Goal: Task Accomplishment & Management: Manage account settings

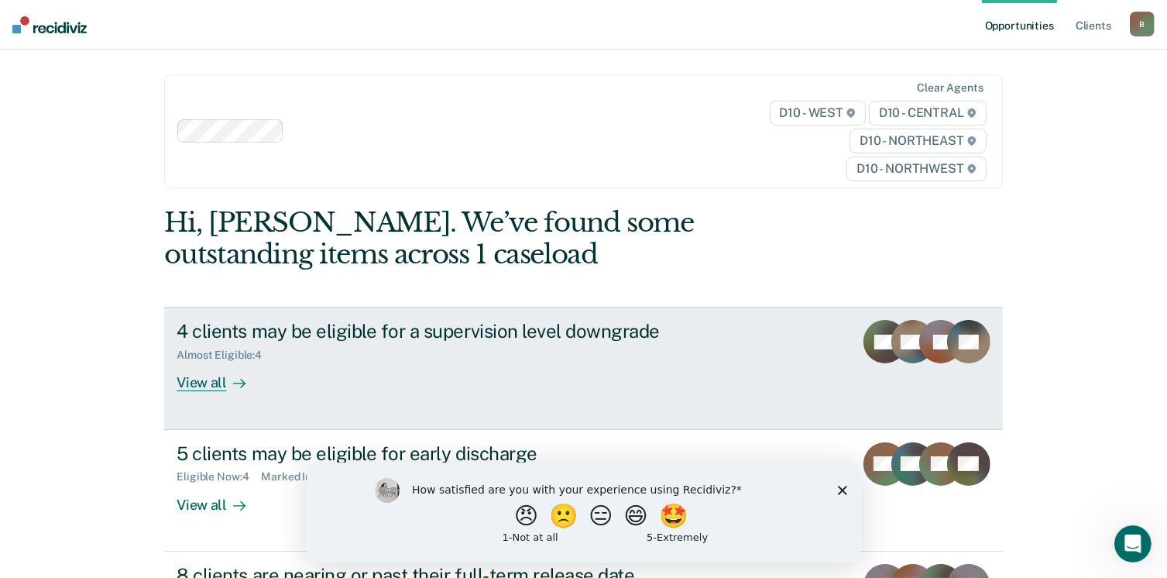
click at [502, 326] on div "4 clients may be eligible for a supervision level downgrade" at bounding box center [449, 331] width 544 height 22
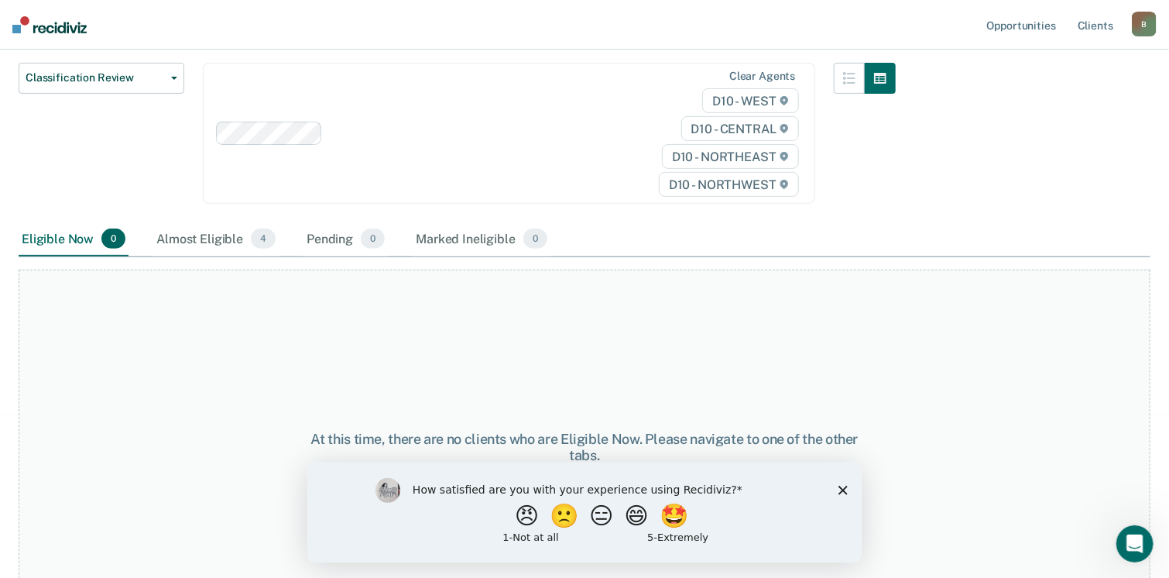
scroll to position [218, 0]
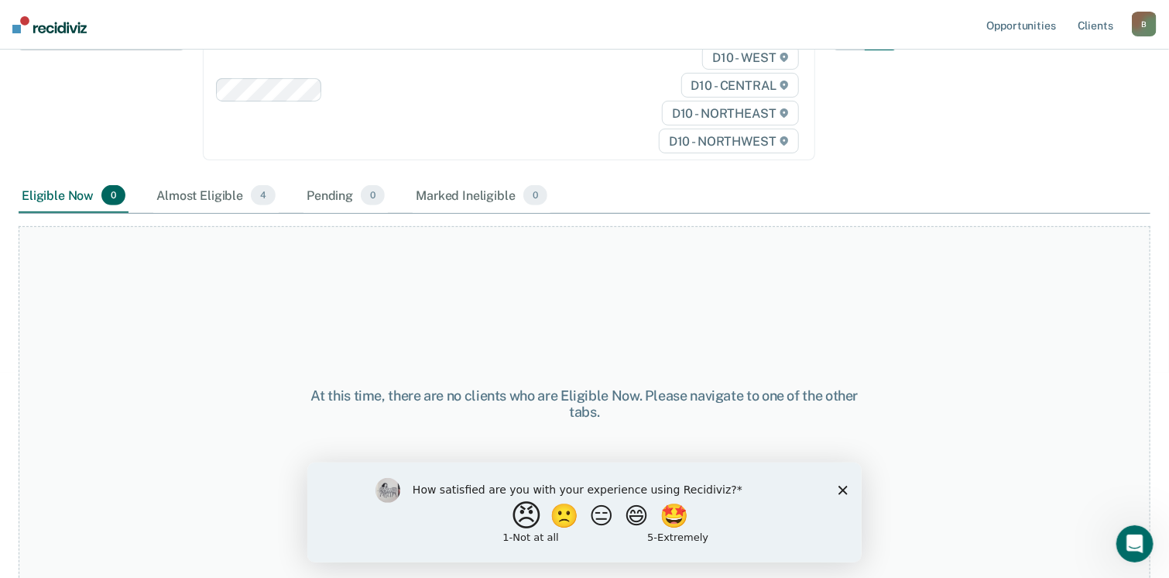
click at [522, 525] on button "😠" at bounding box center [527, 514] width 36 height 31
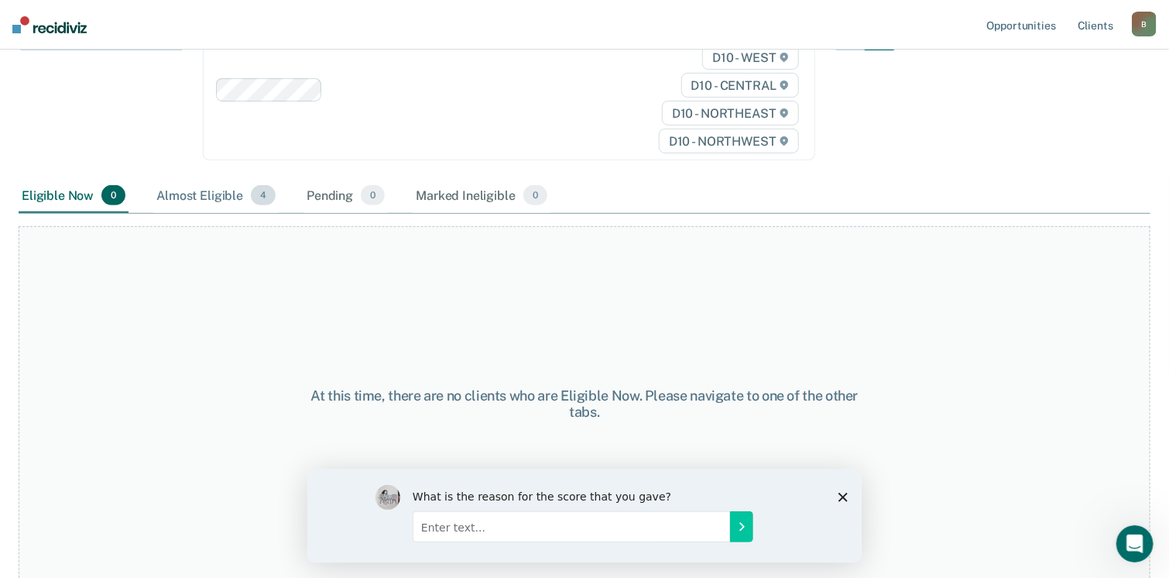
click at [246, 196] on div "Almost Eligible 4" at bounding box center [215, 196] width 125 height 34
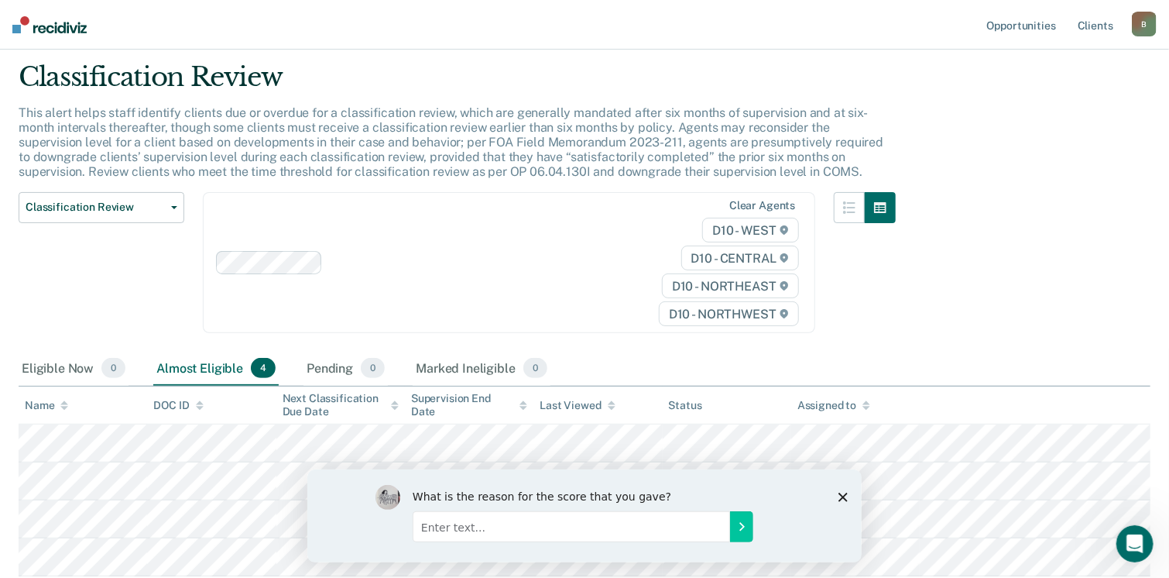
scroll to position [0, 0]
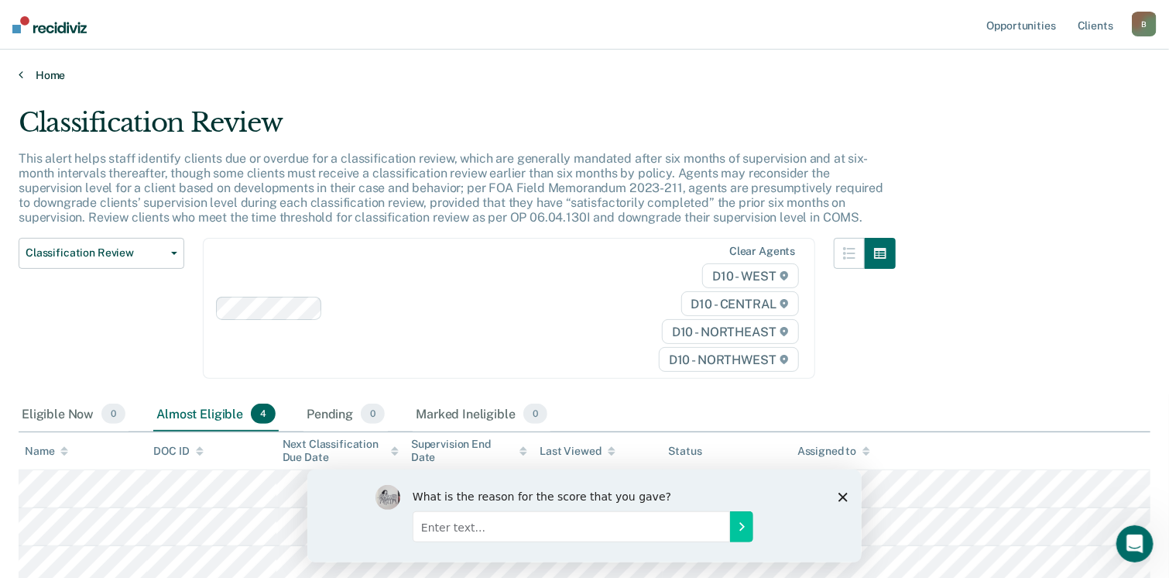
click at [51, 74] on link "Home" at bounding box center [585, 75] width 1132 height 14
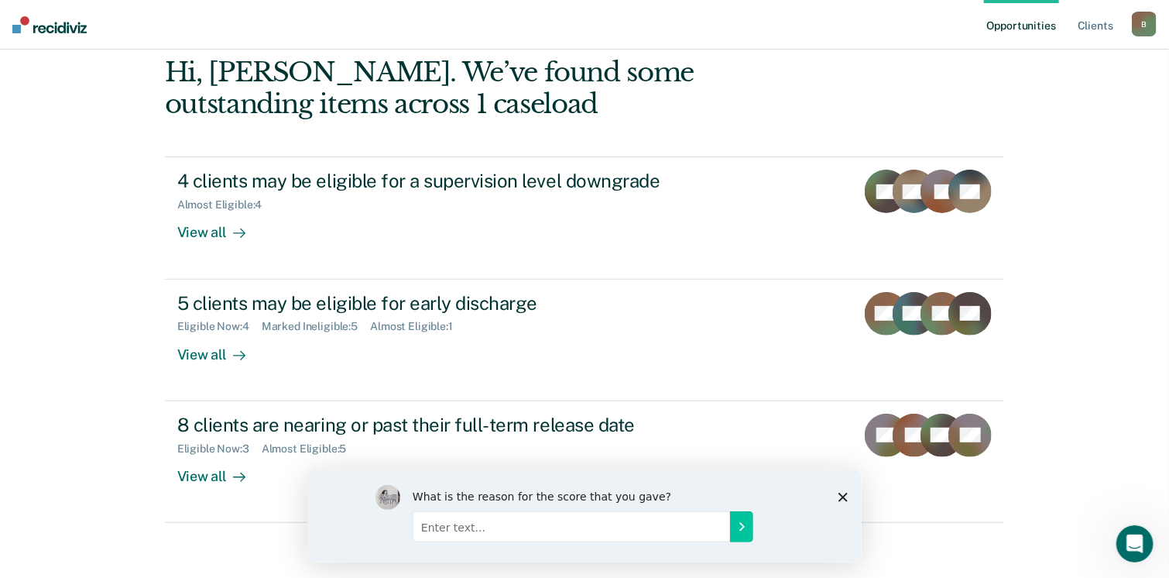
scroll to position [189, 0]
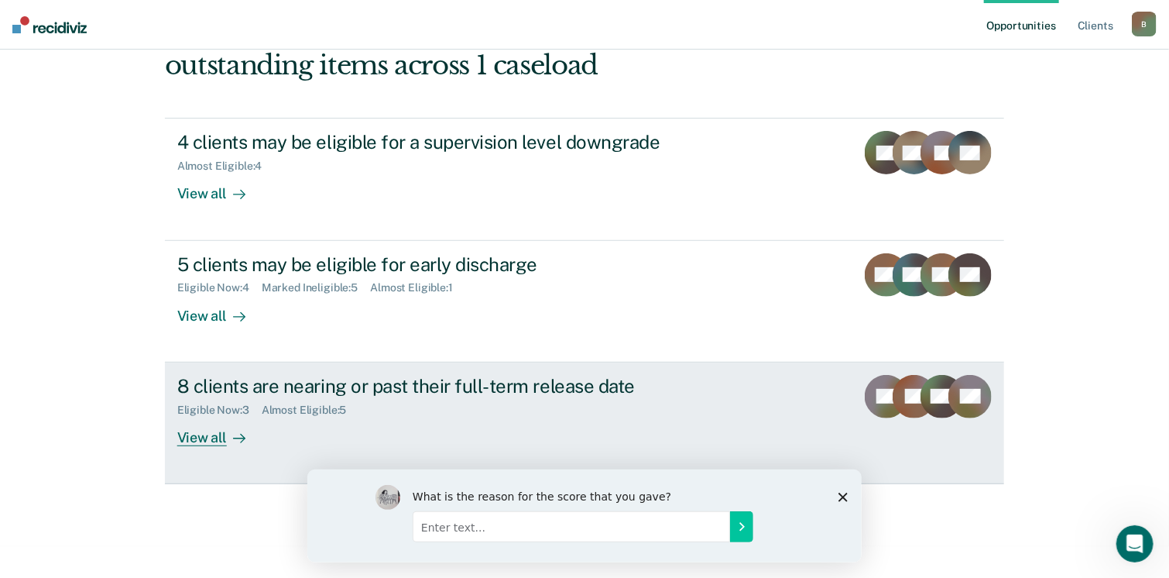
click at [472, 382] on div "8 clients are nearing or past their full-term release date" at bounding box center [449, 386] width 544 height 22
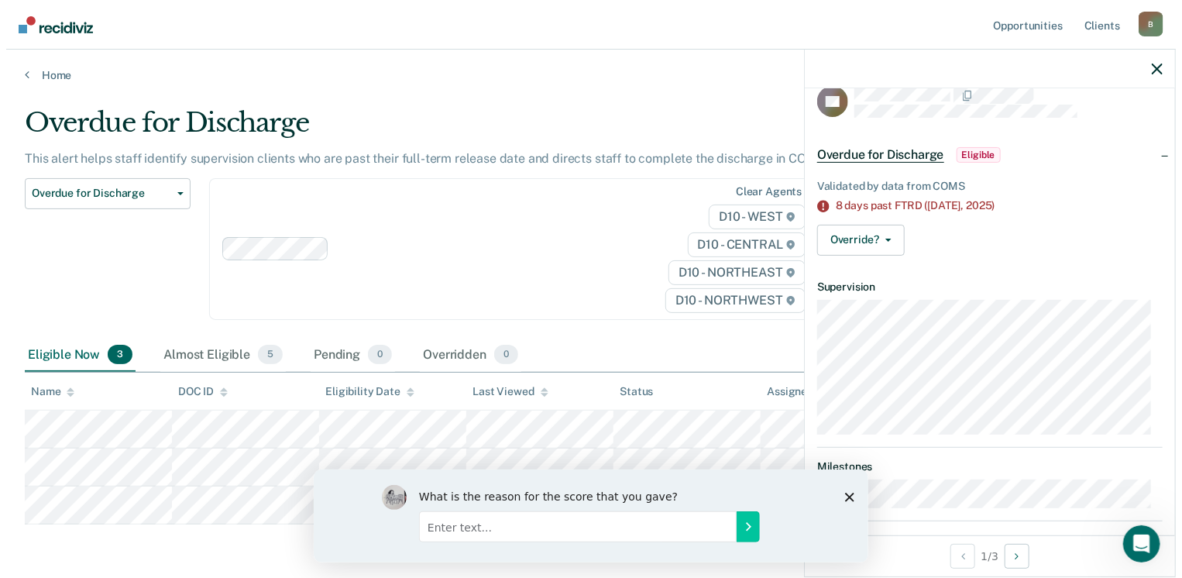
scroll to position [36, 0]
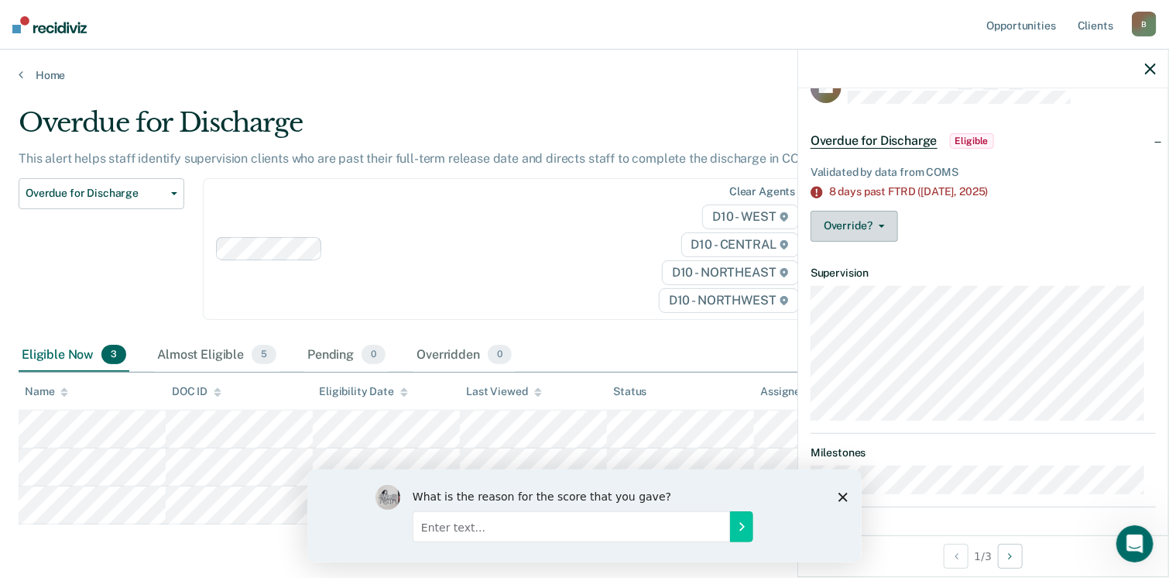
click at [887, 225] on button "Override?" at bounding box center [854, 226] width 87 height 31
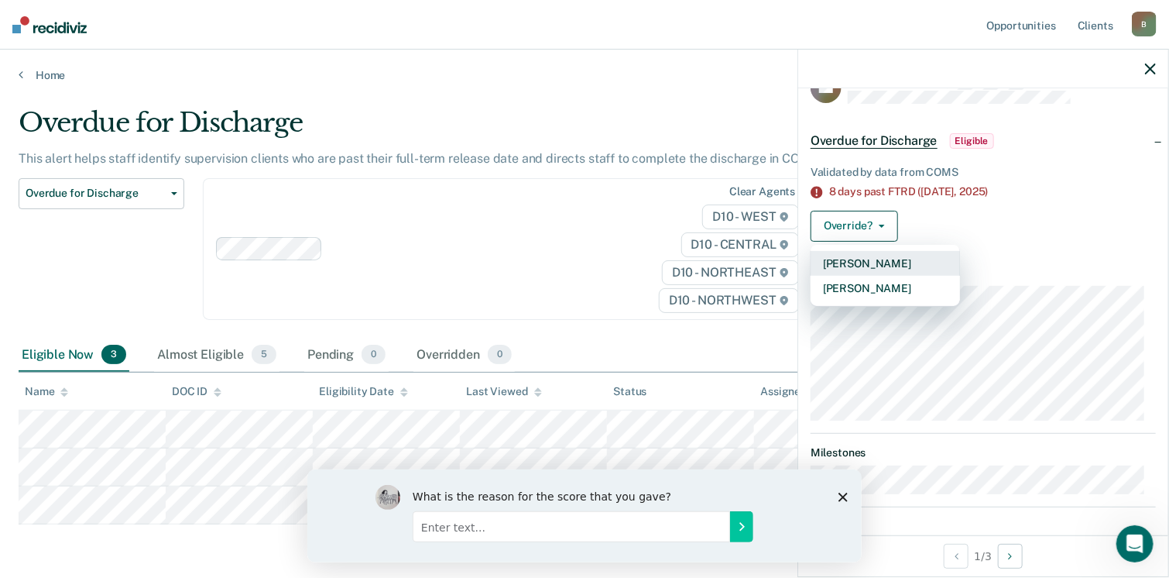
click at [880, 255] on button "[PERSON_NAME]" at bounding box center [885, 263] width 149 height 25
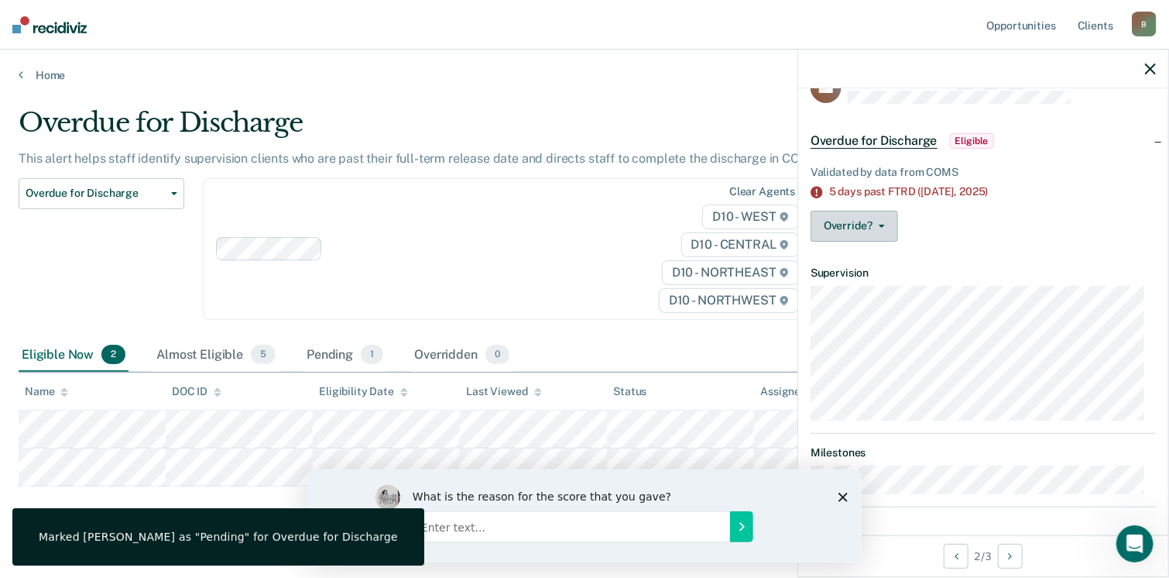
drag, startPoint x: 883, startPoint y: 232, endPoint x: 830, endPoint y: 229, distance: 52.7
click at [830, 229] on button "Override?" at bounding box center [854, 226] width 87 height 31
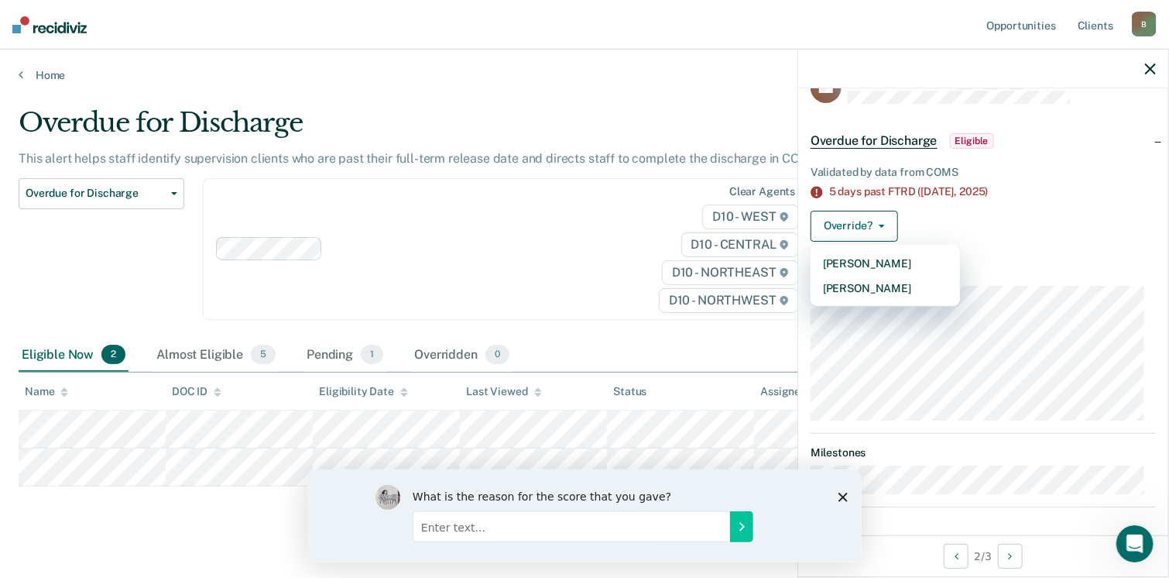
drag, startPoint x: 832, startPoint y: 258, endPoint x: 993, endPoint y: 208, distance: 168.5
click at [993, 208] on div "Validated by data from COMS 5 days past FTRD ([DATE]) Override? [PERSON_NAME] M…" at bounding box center [983, 200] width 370 height 107
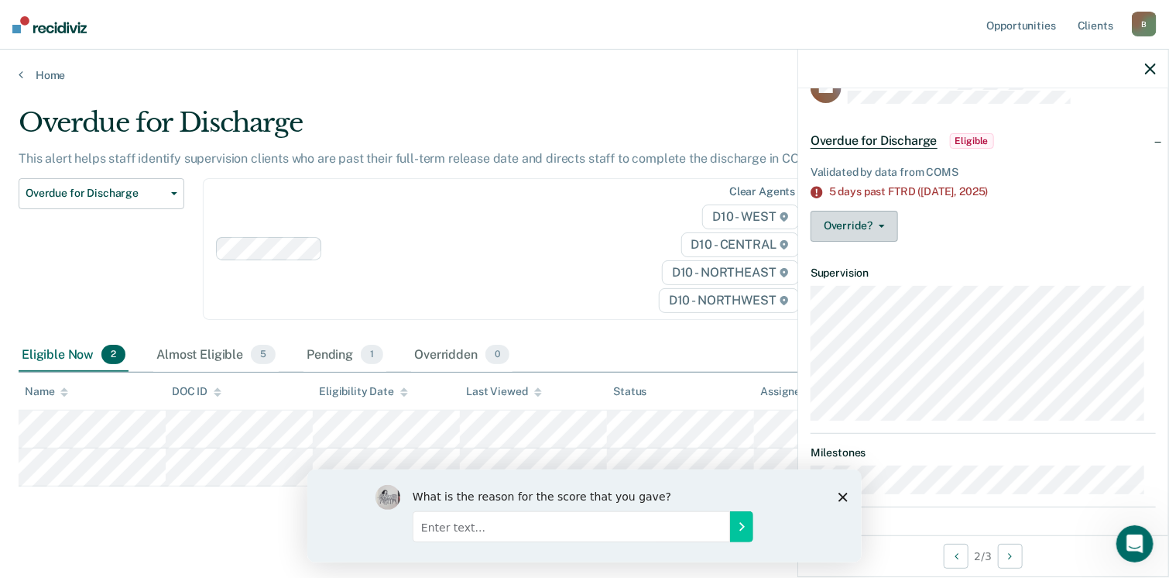
click at [880, 230] on button "Override?" at bounding box center [854, 226] width 87 height 31
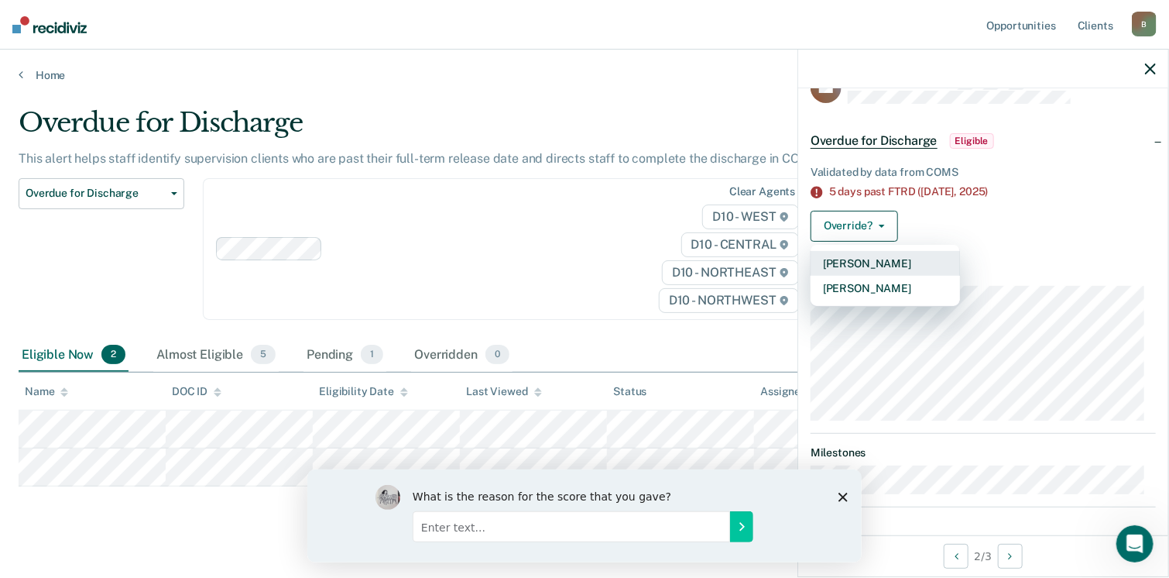
click at [835, 262] on button "[PERSON_NAME]" at bounding box center [885, 263] width 149 height 25
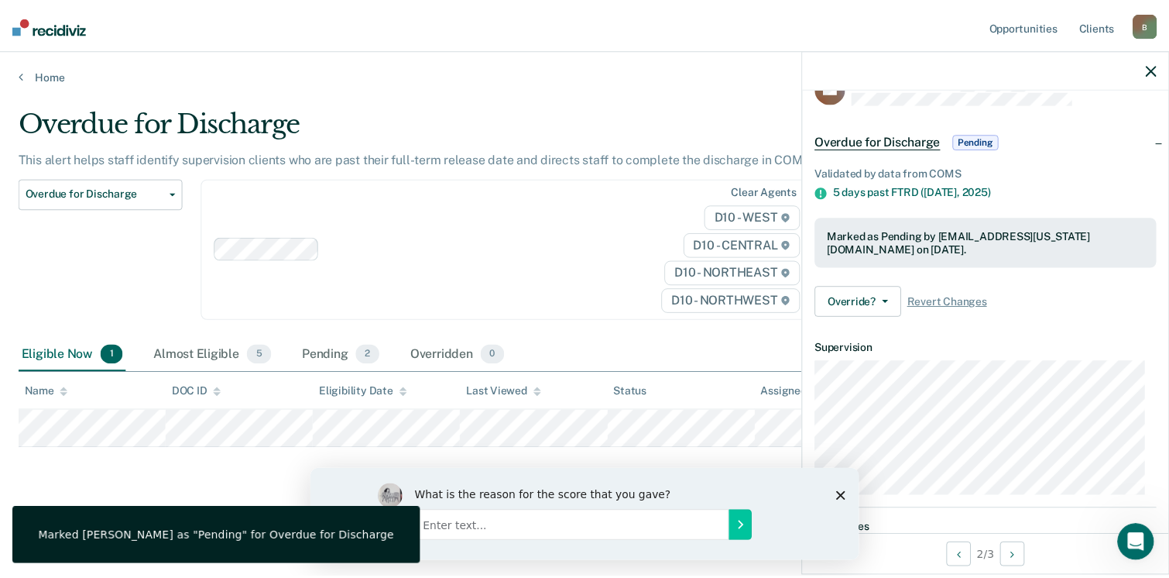
scroll to position [111, 0]
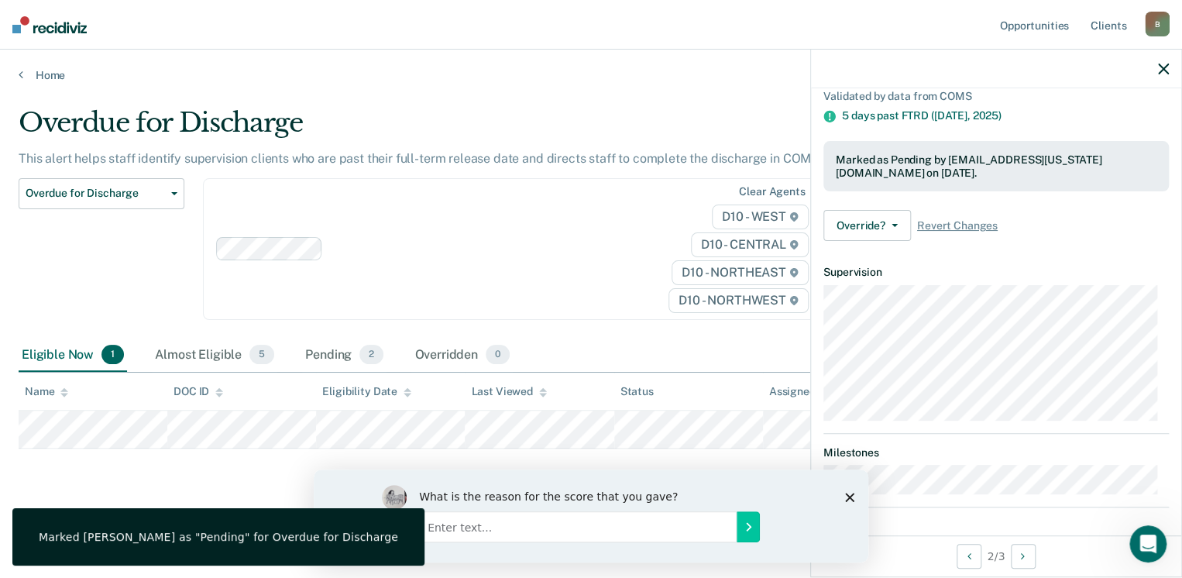
click at [1162, 69] on icon "button" at bounding box center [1163, 68] width 11 height 11
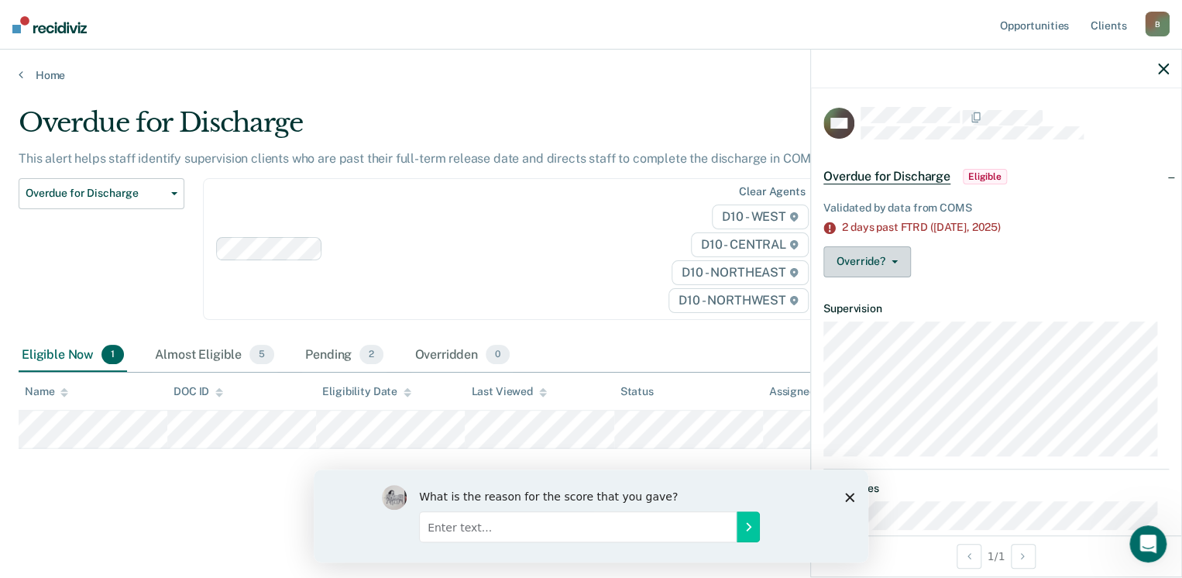
click at [895, 256] on button "Override?" at bounding box center [866, 261] width 87 height 31
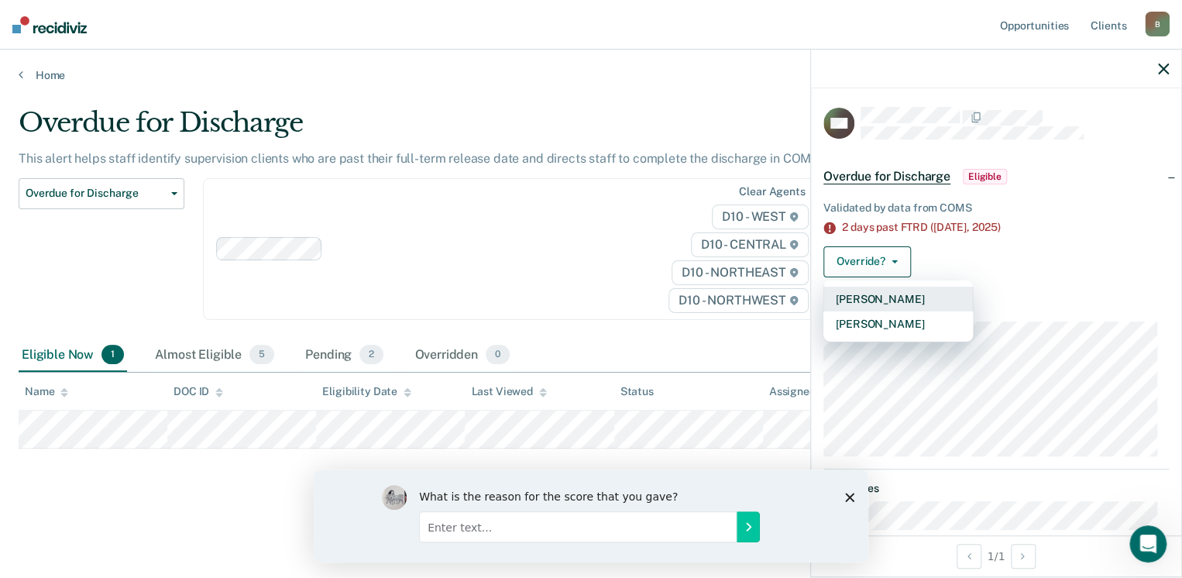
drag, startPoint x: 873, startPoint y: 293, endPoint x: 839, endPoint y: 304, distance: 35.8
click at [839, 304] on button "[PERSON_NAME]" at bounding box center [897, 298] width 149 height 25
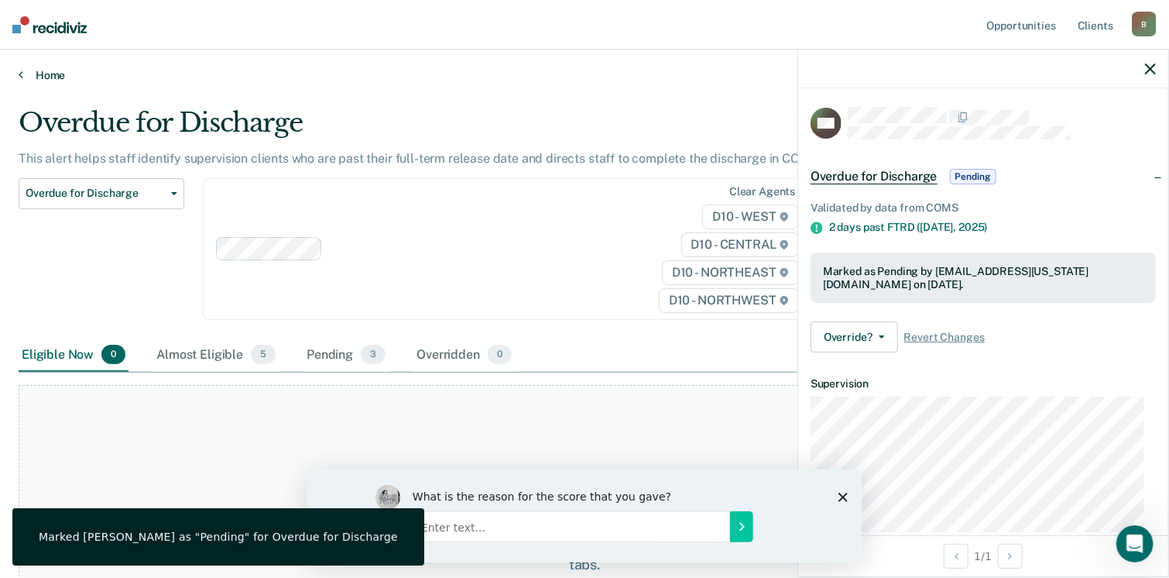
click at [31, 76] on link "Home" at bounding box center [585, 75] width 1132 height 14
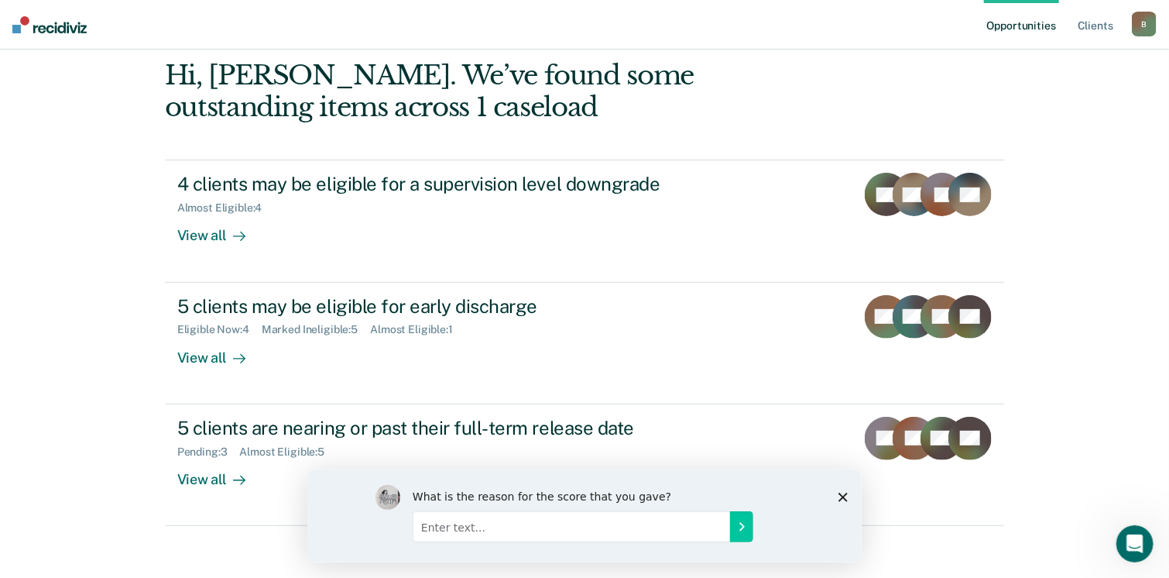
scroll to position [149, 0]
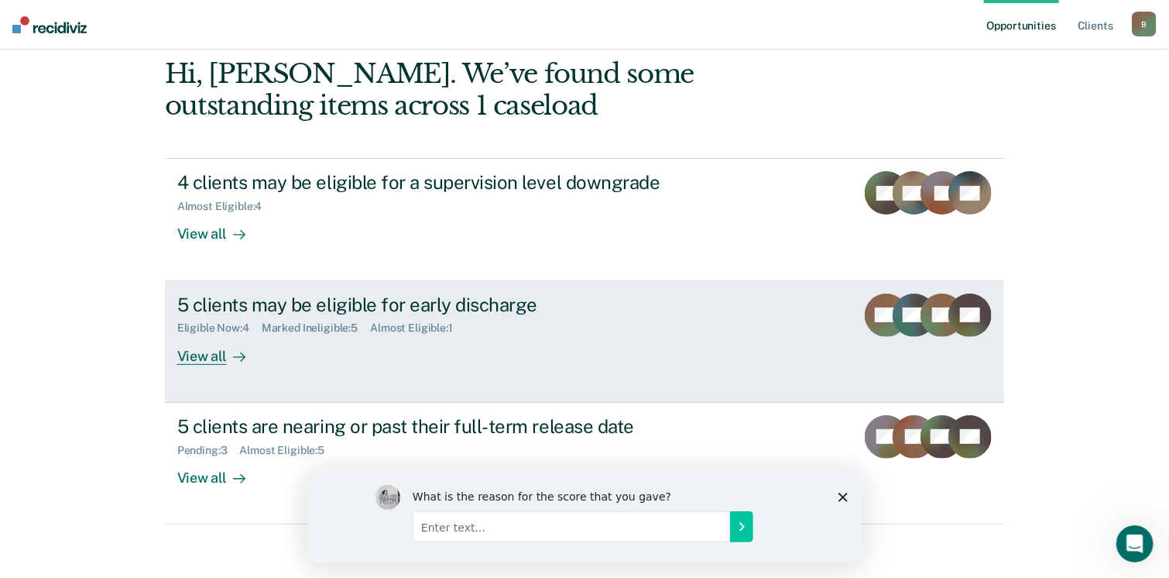
click at [221, 340] on div "View all" at bounding box center [220, 349] width 87 height 30
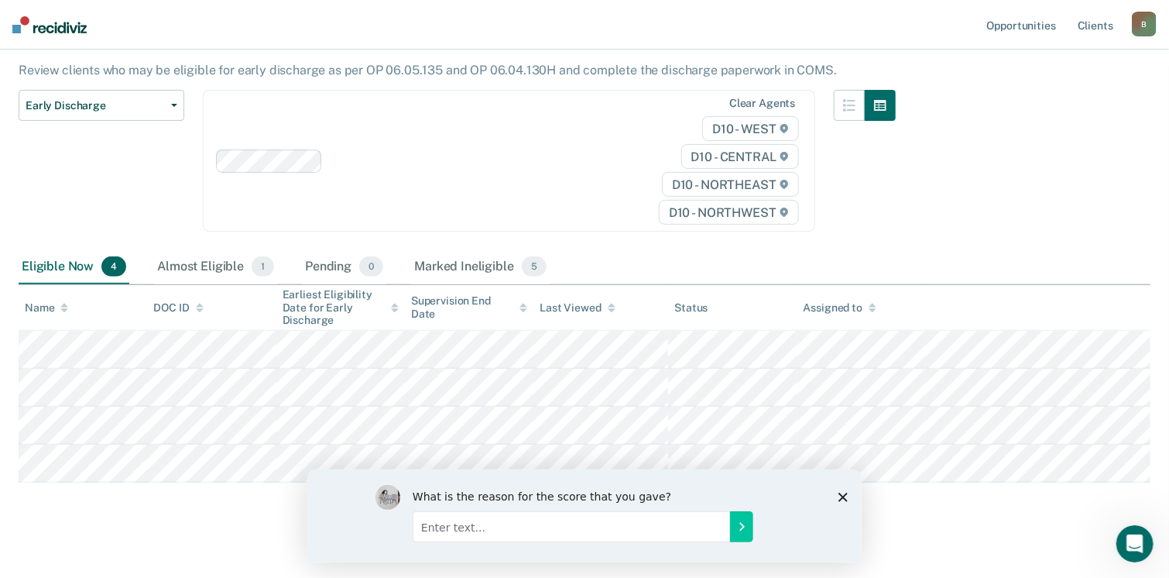
scroll to position [146, 0]
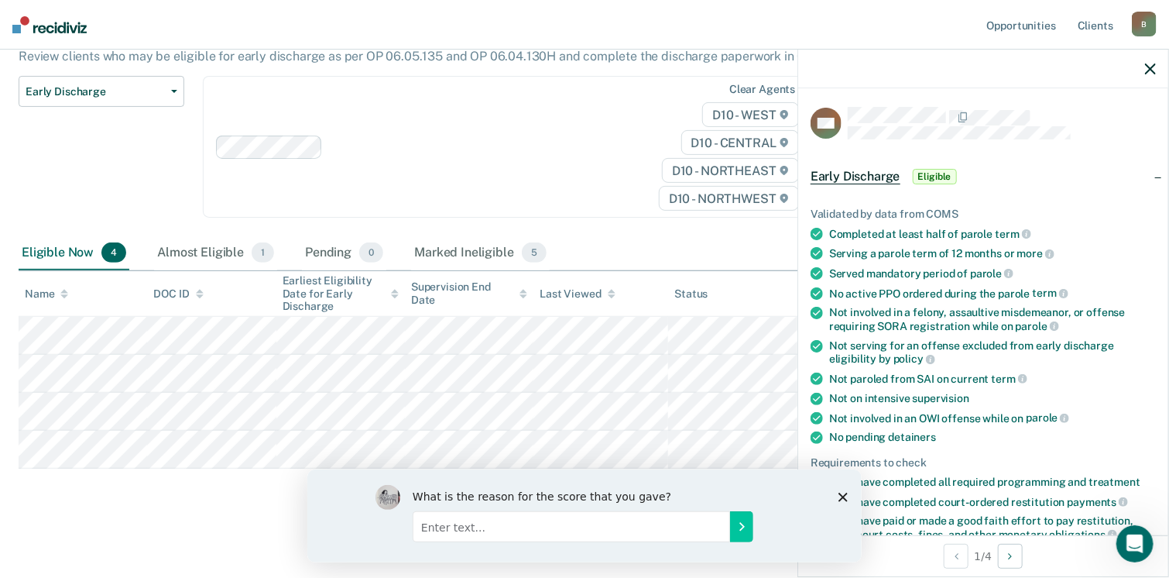
drag, startPoint x: 1161, startPoint y: 216, endPoint x: 1096, endPoint y: 358, distance: 156.6
drag, startPoint x: 1096, startPoint y: 358, endPoint x: 1051, endPoint y: 425, distance: 80.8
click at [1051, 430] on div "No pending detainers" at bounding box center [992, 436] width 327 height 13
drag, startPoint x: 1470, startPoint y: 750, endPoint x: 841, endPoint y: 492, distance: 679.5
click at [841, 492] on icon "Close survey" at bounding box center [842, 496] width 9 height 9
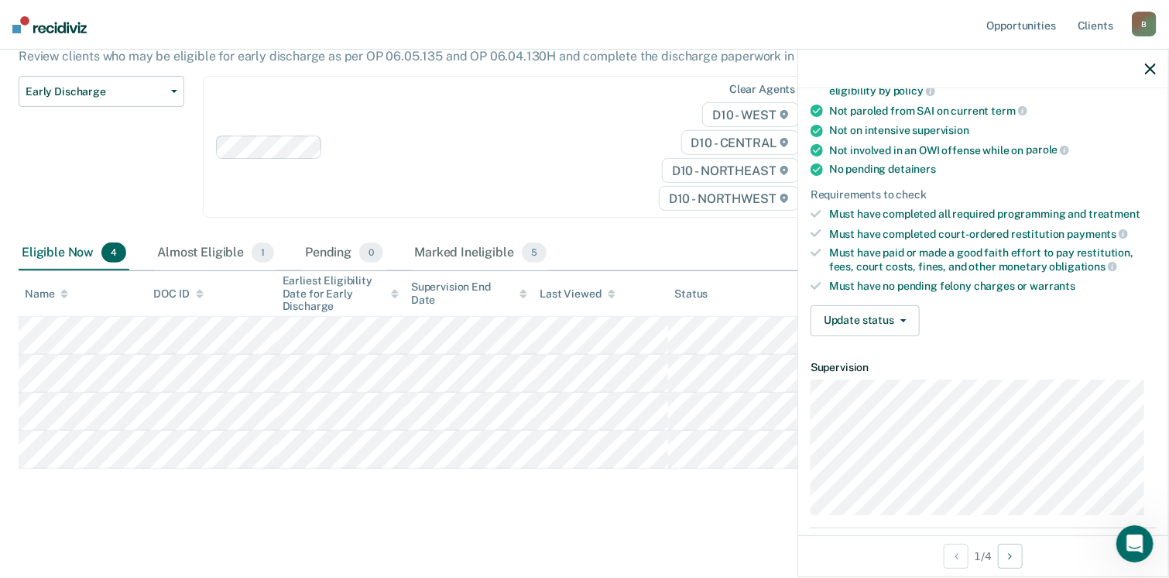
scroll to position [290, 0]
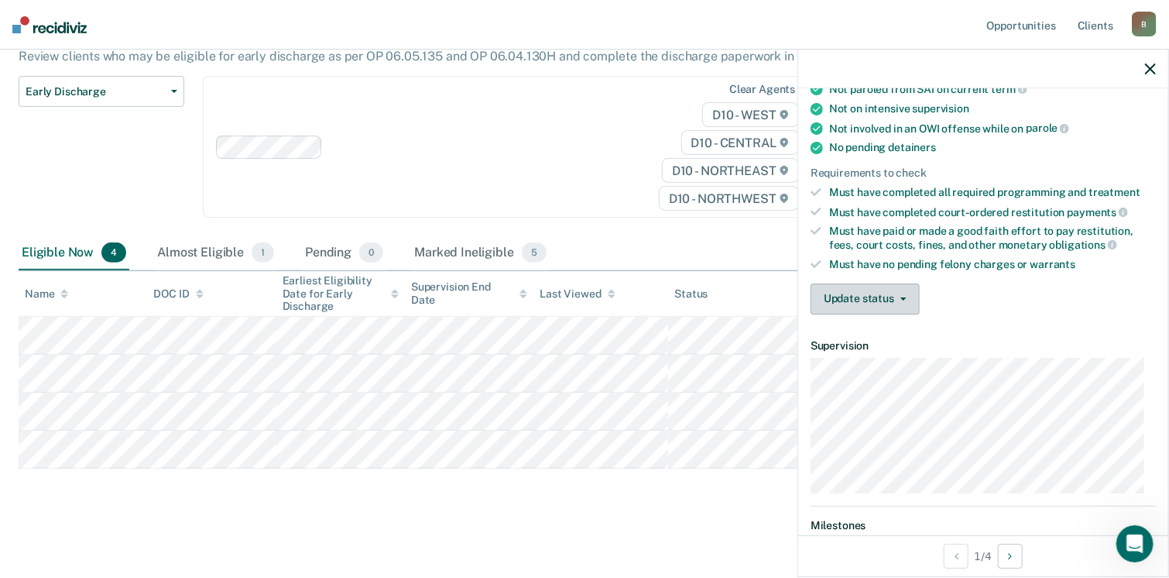
click at [893, 297] on button "Update status" at bounding box center [865, 298] width 109 height 31
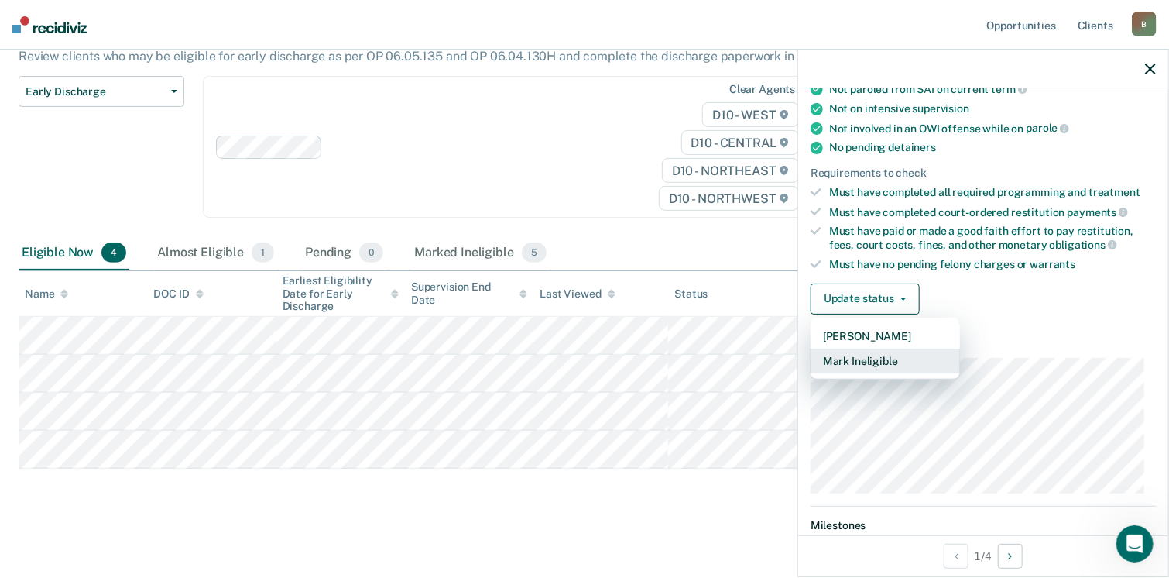
click at [873, 349] on button "Mark Ineligible" at bounding box center [885, 360] width 149 height 25
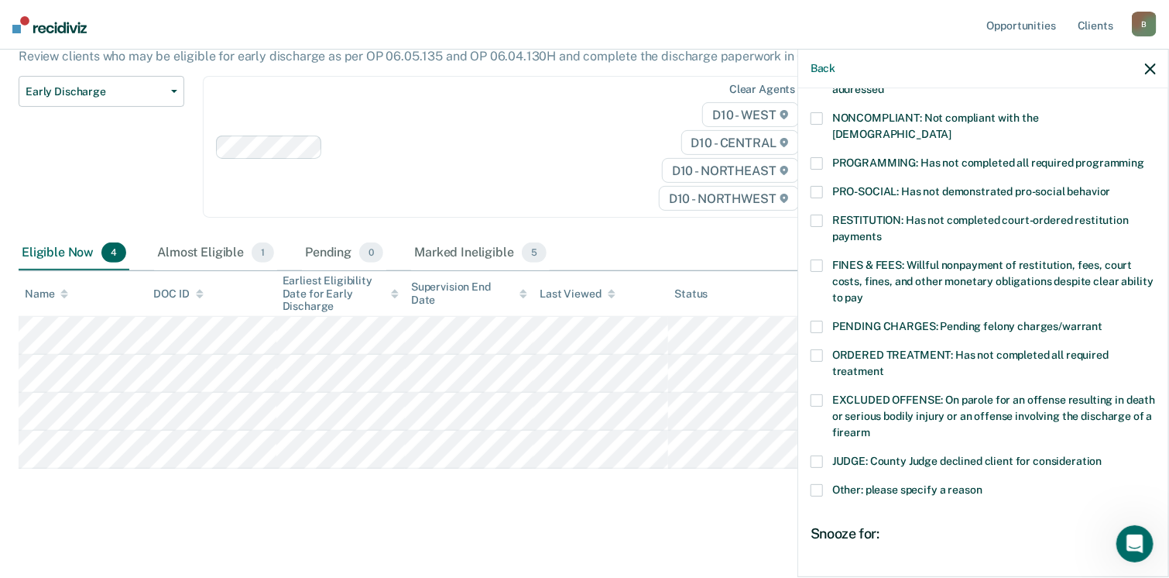
click at [815, 186] on span at bounding box center [817, 192] width 12 height 12
drag, startPoint x: 815, startPoint y: 245, endPoint x: 888, endPoint y: 227, distance: 75.1
click at [888, 227] on label "RESTITUTION: Has not completed court-ordered restitution payments" at bounding box center [983, 230] width 345 height 33
click at [813, 214] on span at bounding box center [817, 220] width 12 height 12
click at [815, 259] on span at bounding box center [817, 265] width 12 height 12
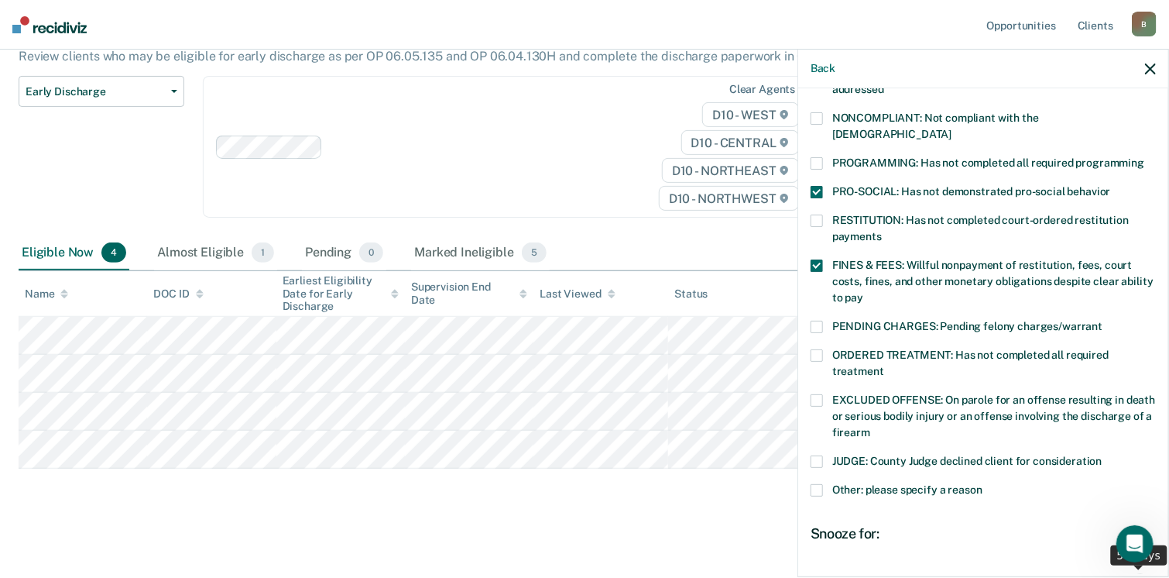
drag, startPoint x: 1006, startPoint y: 563, endPoint x: 1183, endPoint y: 580, distance: 178.1
type input "50"
click at [1147, 577] on input "range" at bounding box center [983, 580] width 327 height 27
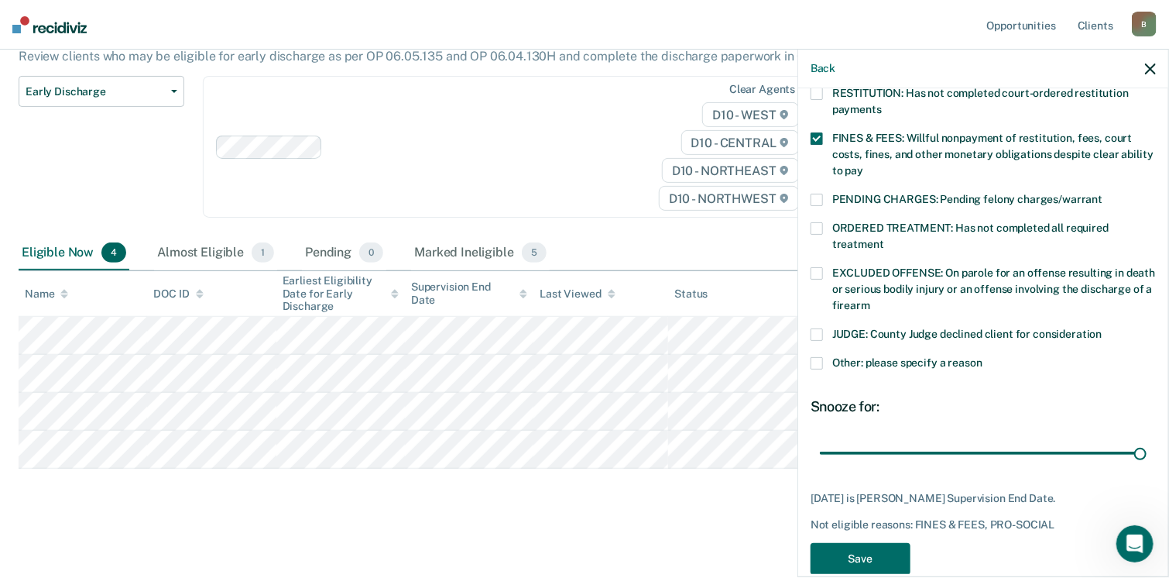
scroll to position [427, 0]
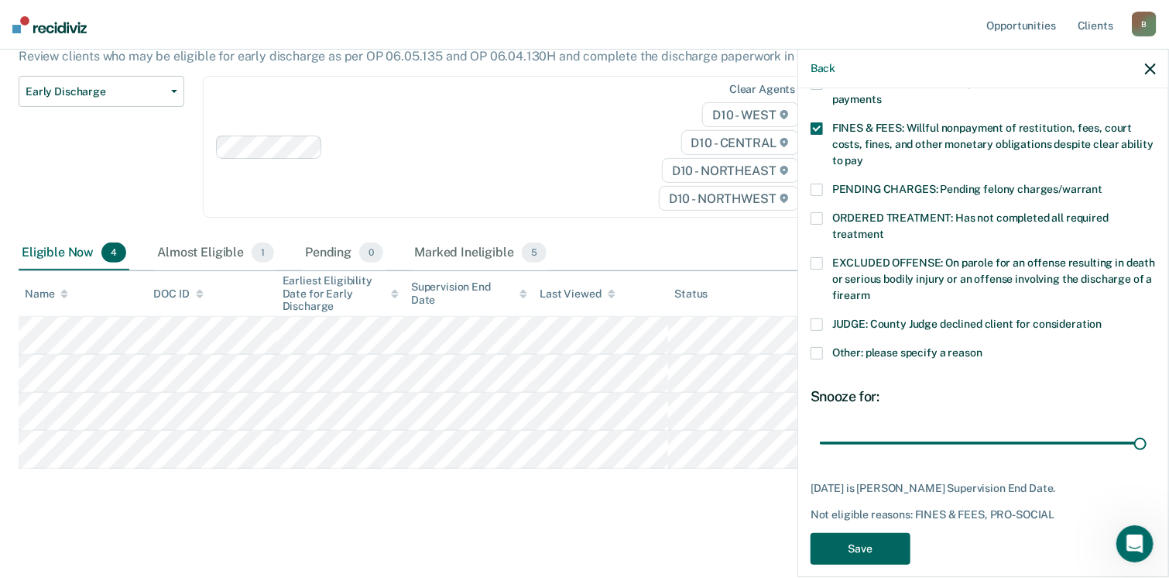
click at [856, 533] on button "Save" at bounding box center [861, 549] width 100 height 32
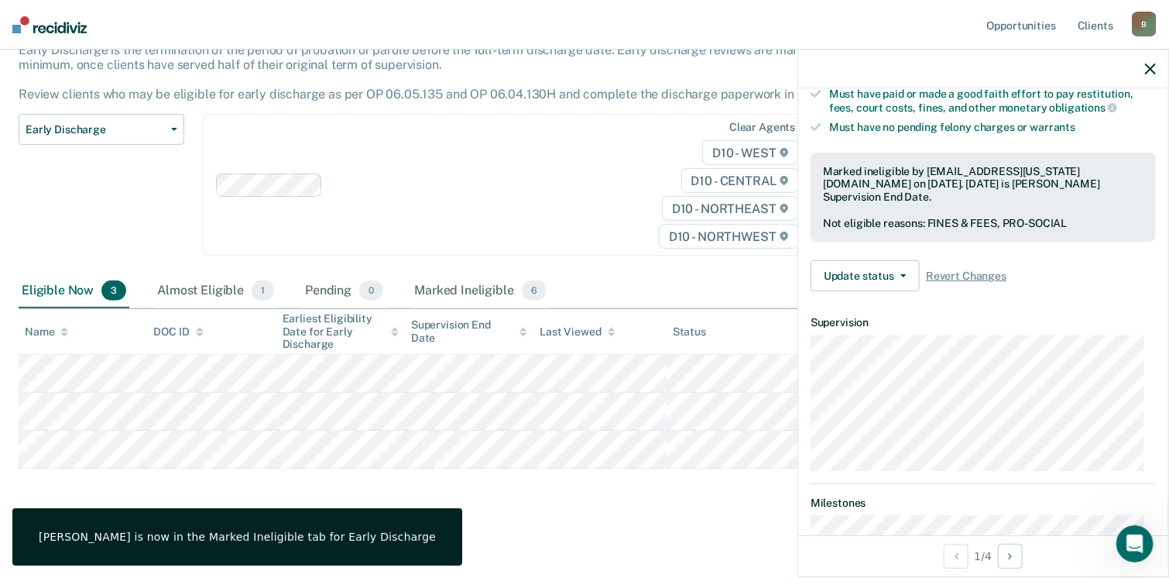
scroll to position [418, 0]
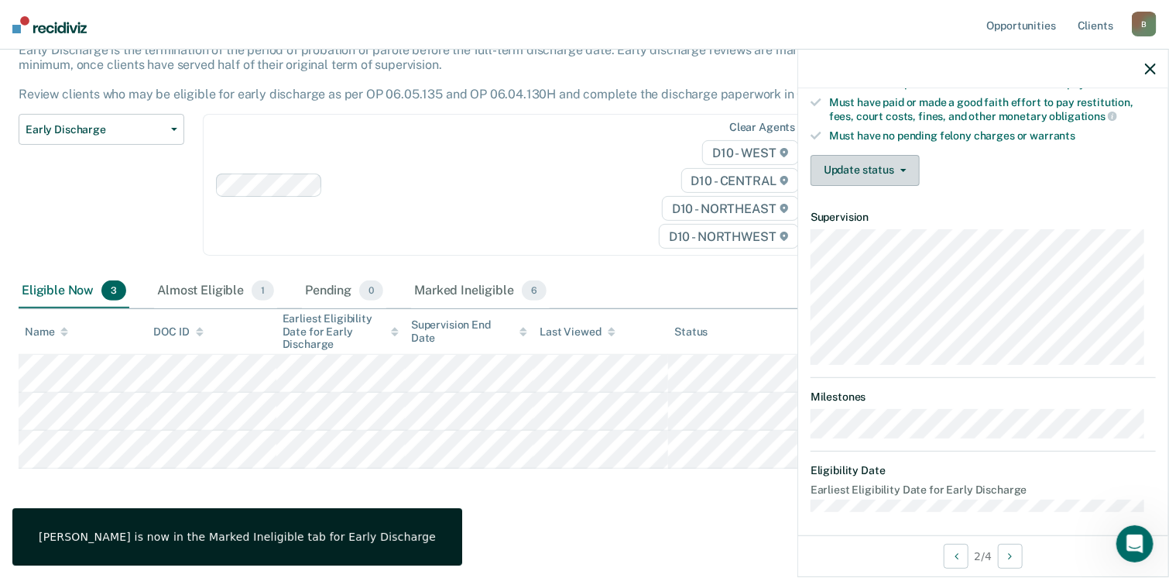
click at [843, 165] on button "Update status" at bounding box center [865, 170] width 109 height 31
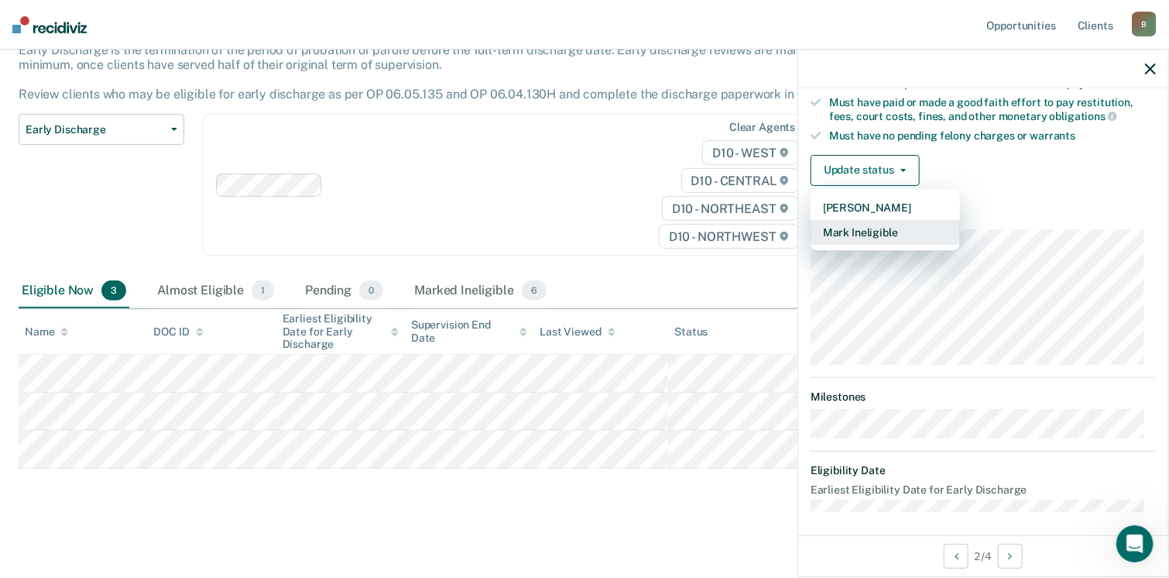
click at [856, 222] on button "Mark Ineligible" at bounding box center [885, 232] width 149 height 25
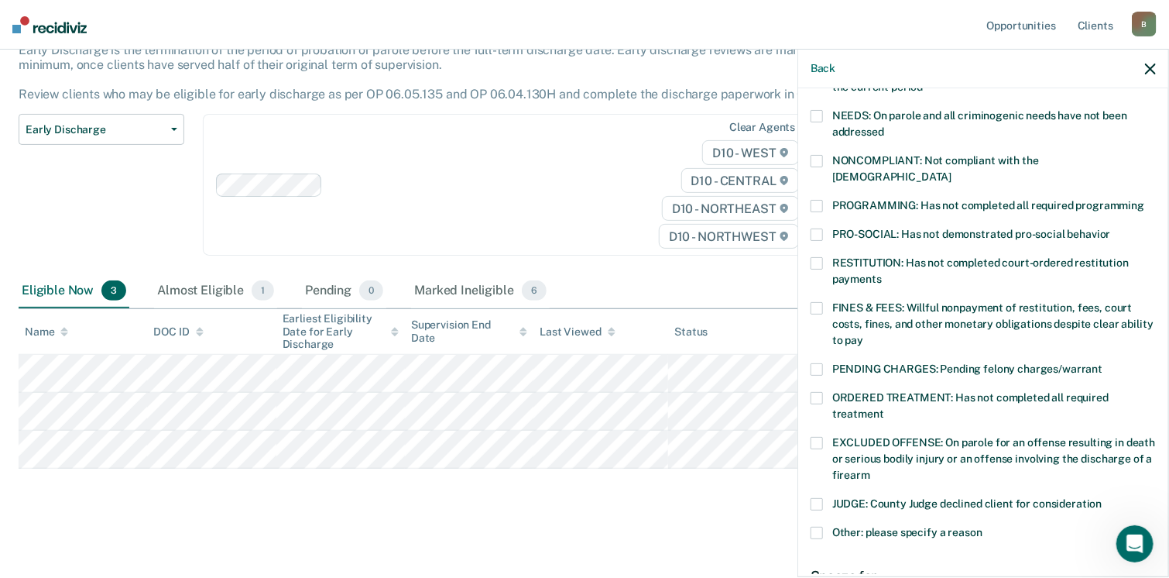
scroll to position [232, 0]
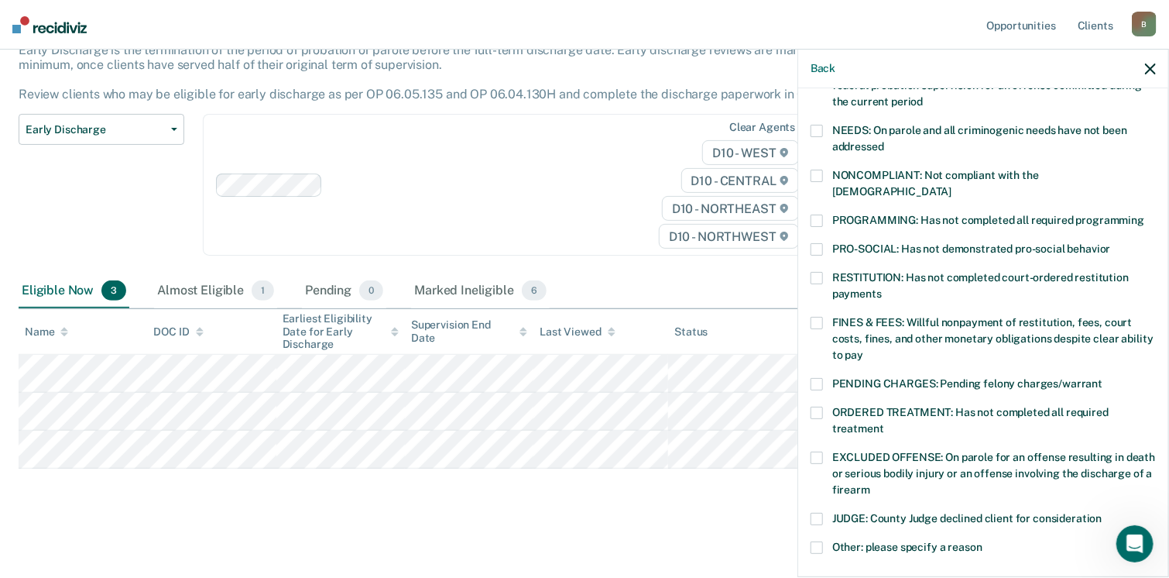
drag, startPoint x: 824, startPoint y: 178, endPoint x: 812, endPoint y: 168, distance: 15.4
click at [812, 170] on span at bounding box center [817, 176] width 12 height 12
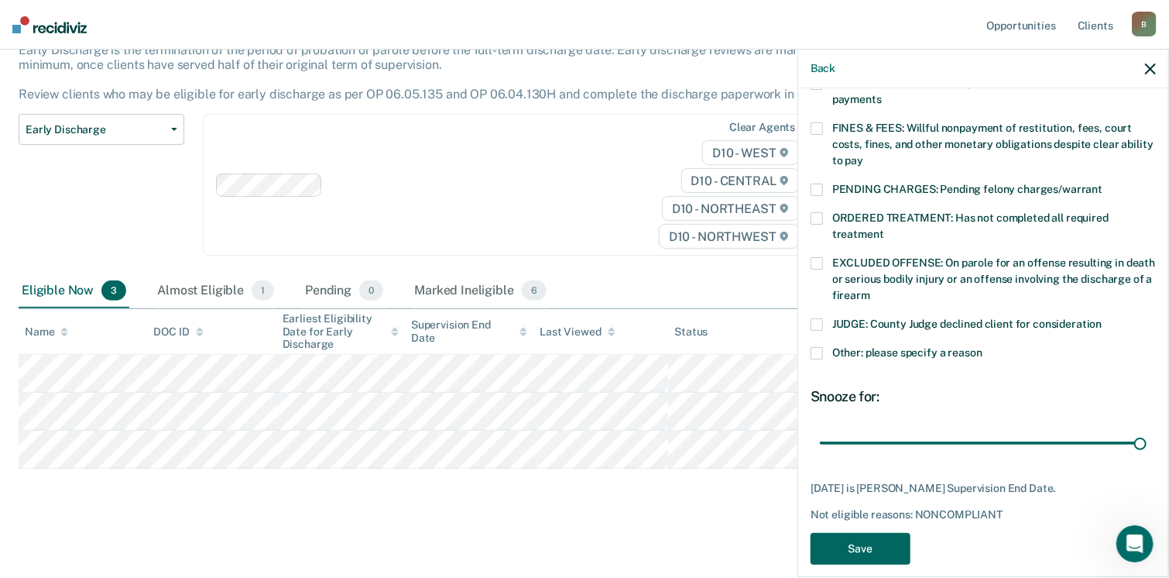
click at [878, 533] on button "Save" at bounding box center [861, 549] width 100 height 32
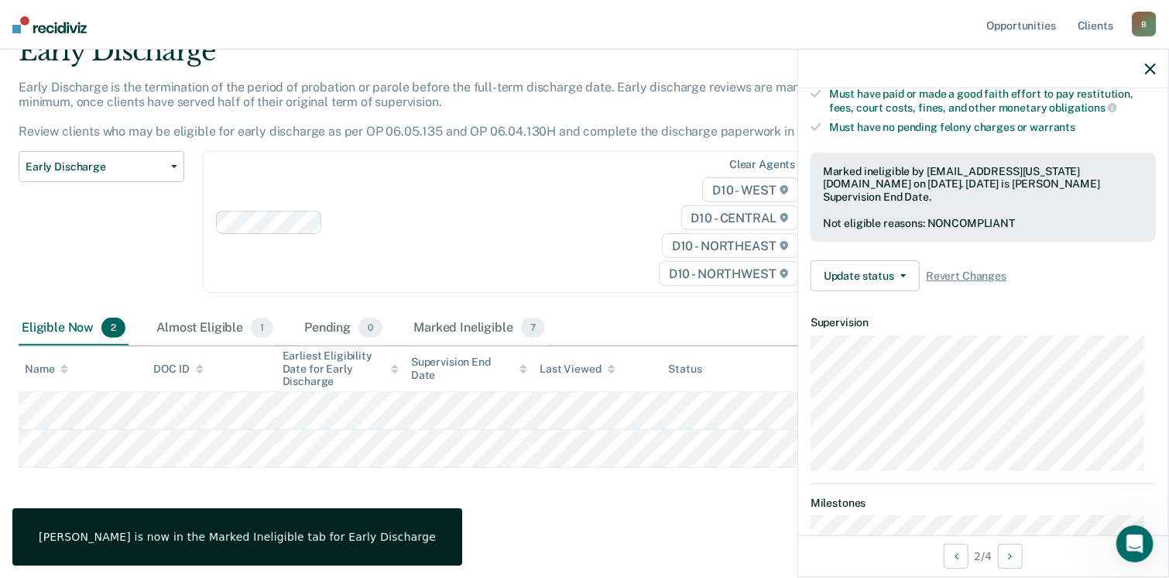
scroll to position [402, 0]
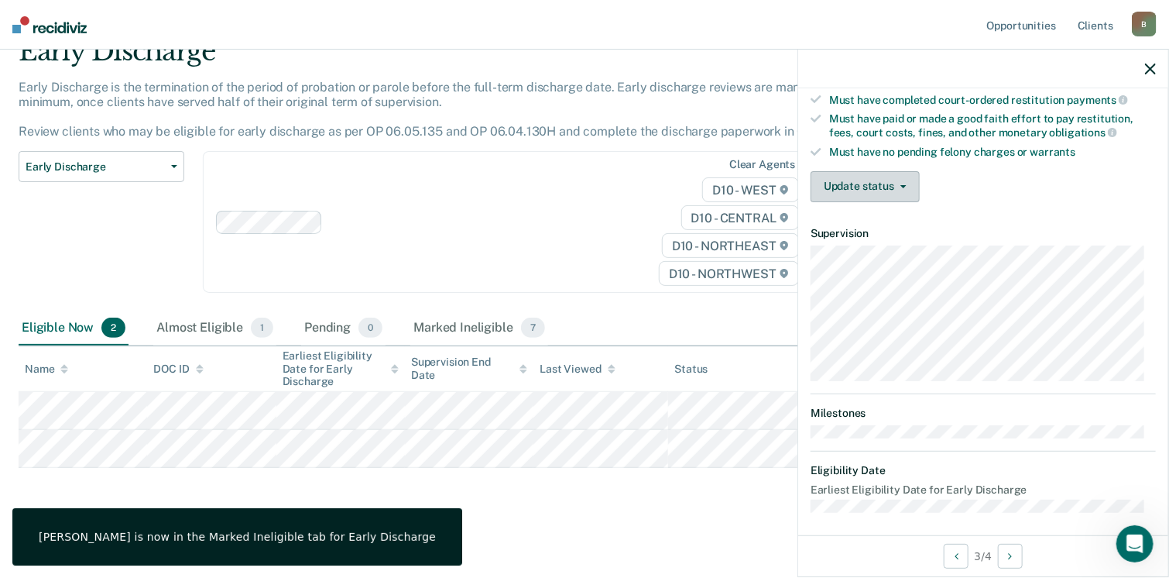
click at [883, 180] on button "Update status" at bounding box center [865, 186] width 109 height 31
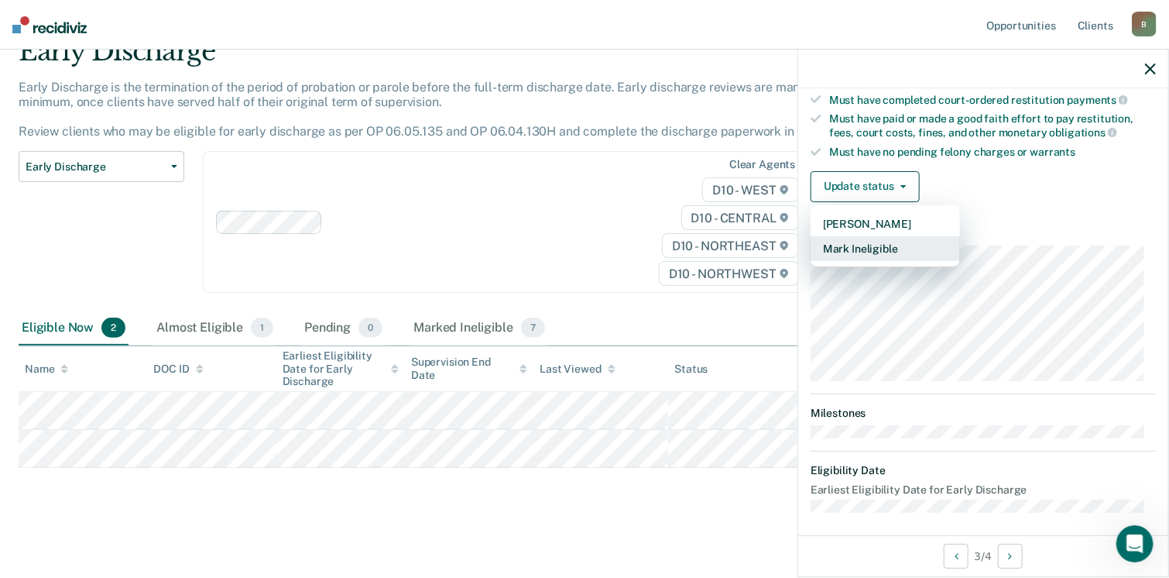
click at [883, 239] on button "Mark Ineligible" at bounding box center [885, 248] width 149 height 25
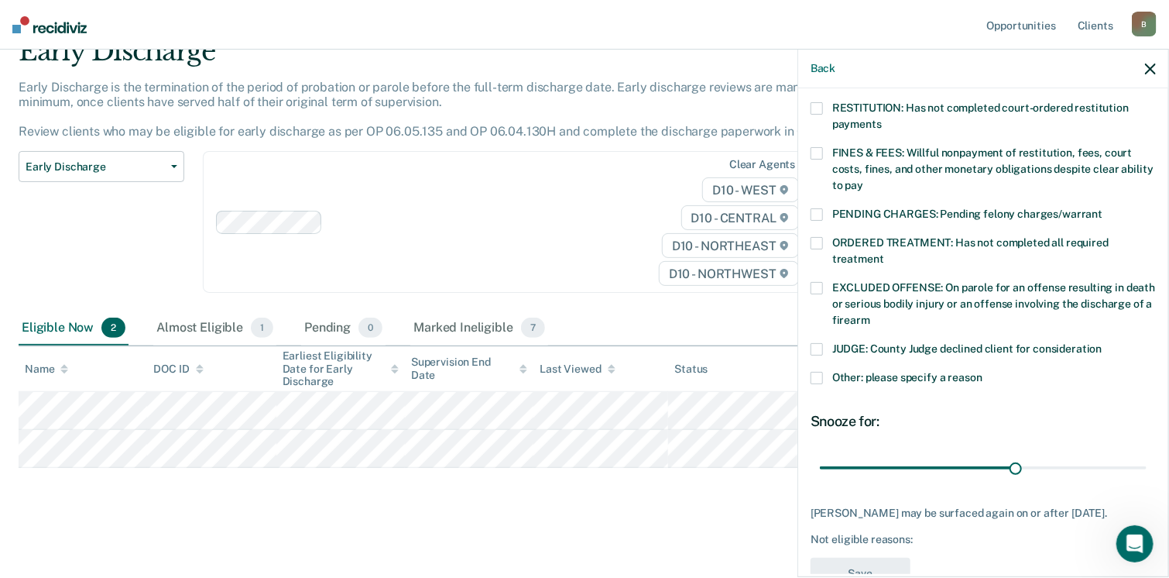
click at [818, 147] on span at bounding box center [817, 153] width 12 height 12
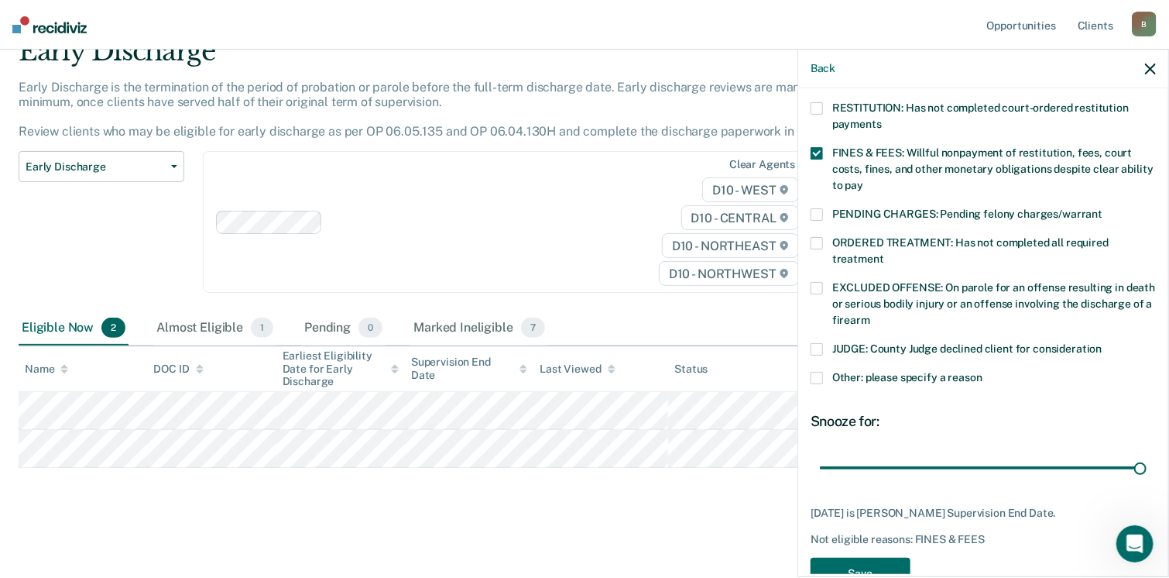
drag, startPoint x: 1010, startPoint y: 453, endPoint x: 1178, endPoint y: 448, distance: 168.1
type input "49"
click at [1147, 455] on input "range" at bounding box center [983, 468] width 327 height 27
click at [855, 557] on button "Save" at bounding box center [861, 573] width 100 height 32
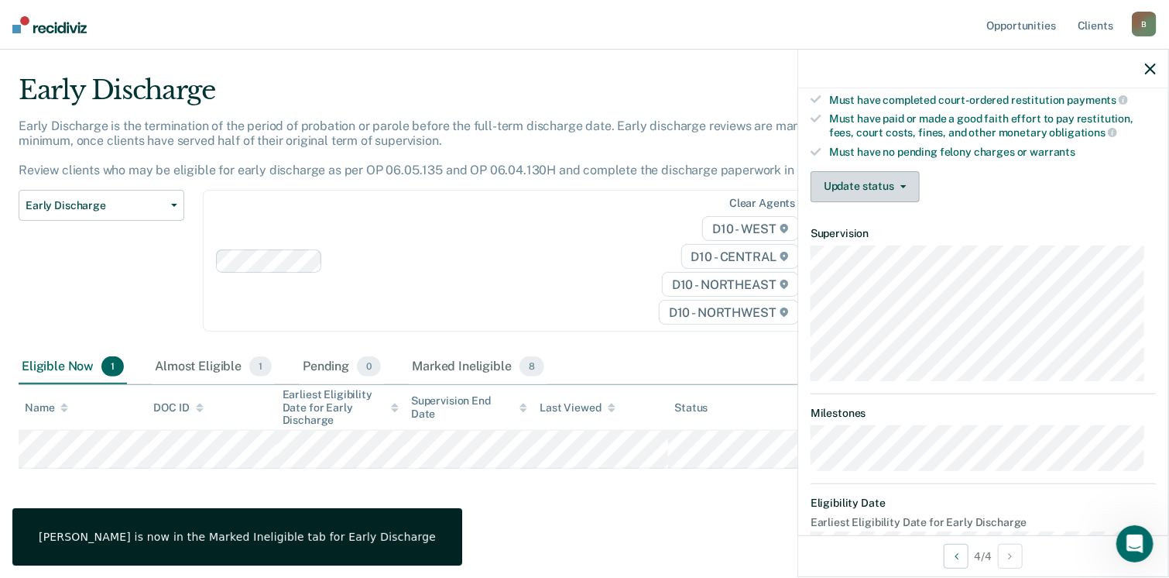
click at [856, 187] on button "Update status" at bounding box center [865, 186] width 109 height 31
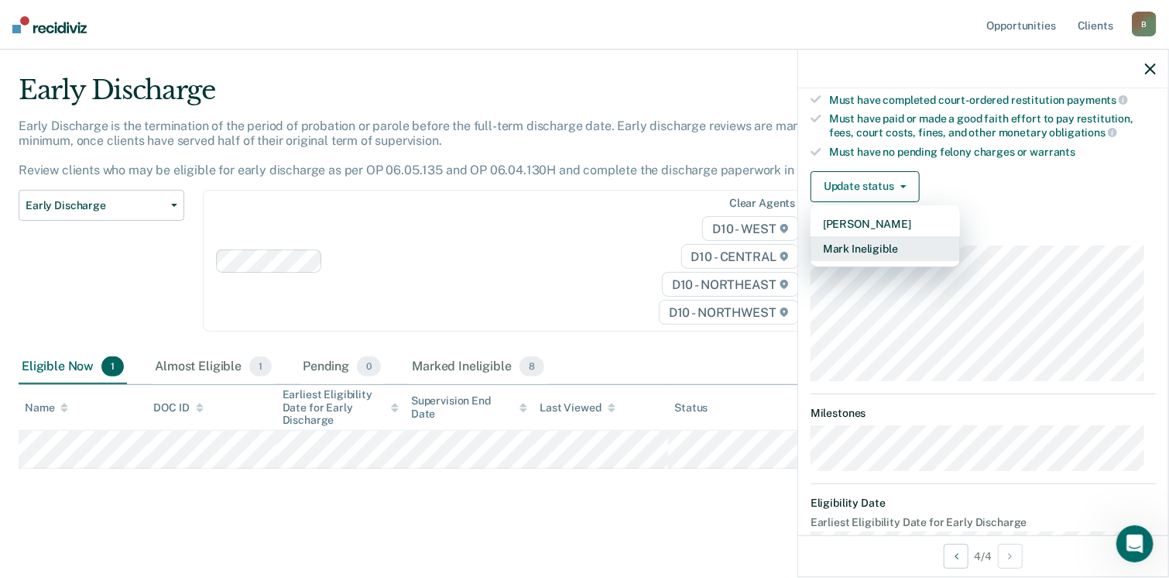
click at [861, 238] on button "Mark Ineligible" at bounding box center [885, 248] width 149 height 25
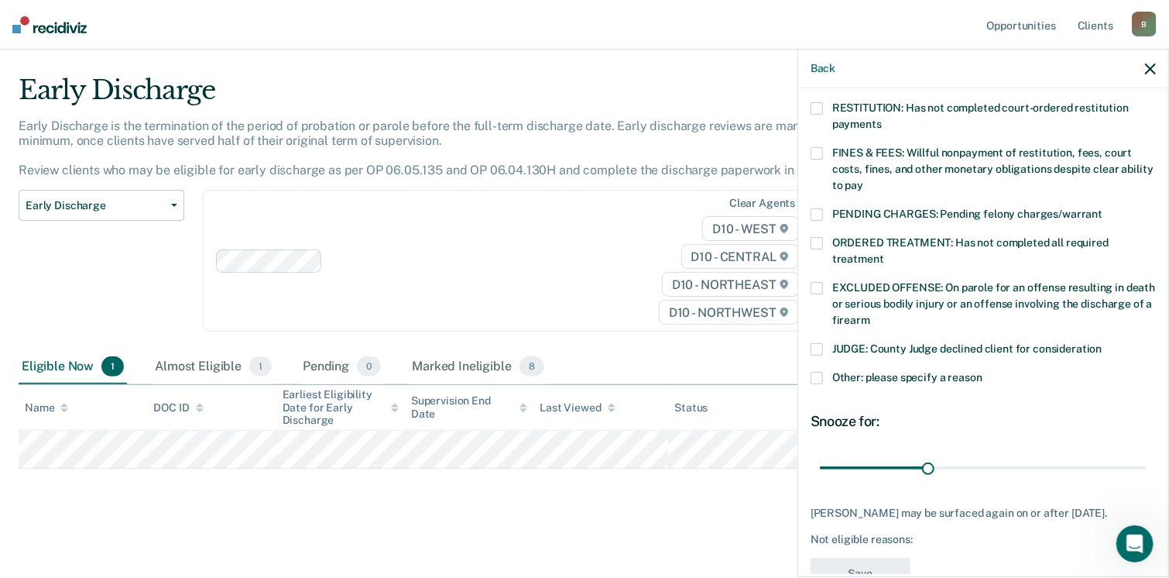
click at [814, 147] on span at bounding box center [817, 153] width 12 height 12
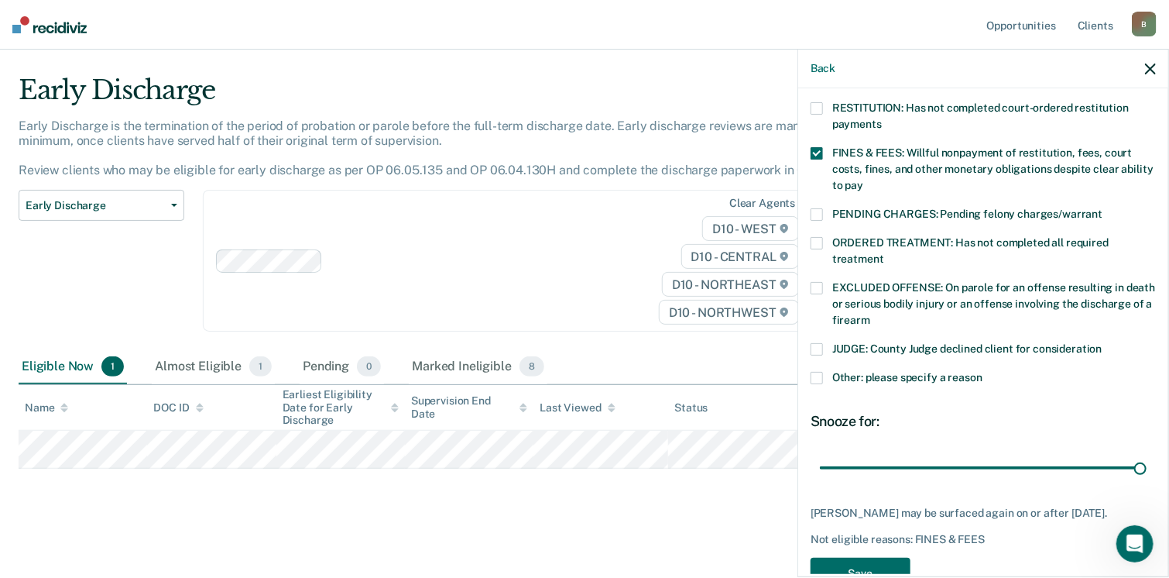
drag, startPoint x: 921, startPoint y: 451, endPoint x: 1139, endPoint y: 441, distance: 217.8
type input "90"
click at [1139, 455] on input "range" at bounding box center [983, 468] width 327 height 27
click at [852, 561] on button "Save" at bounding box center [861, 573] width 100 height 32
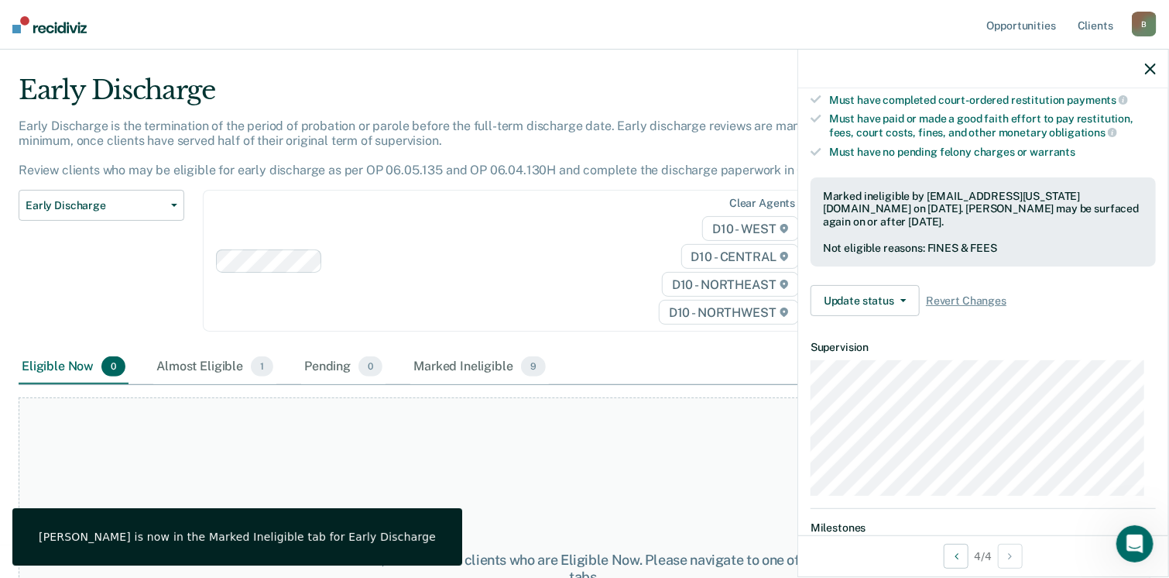
click at [1149, 72] on icon "button" at bounding box center [1150, 68] width 11 height 11
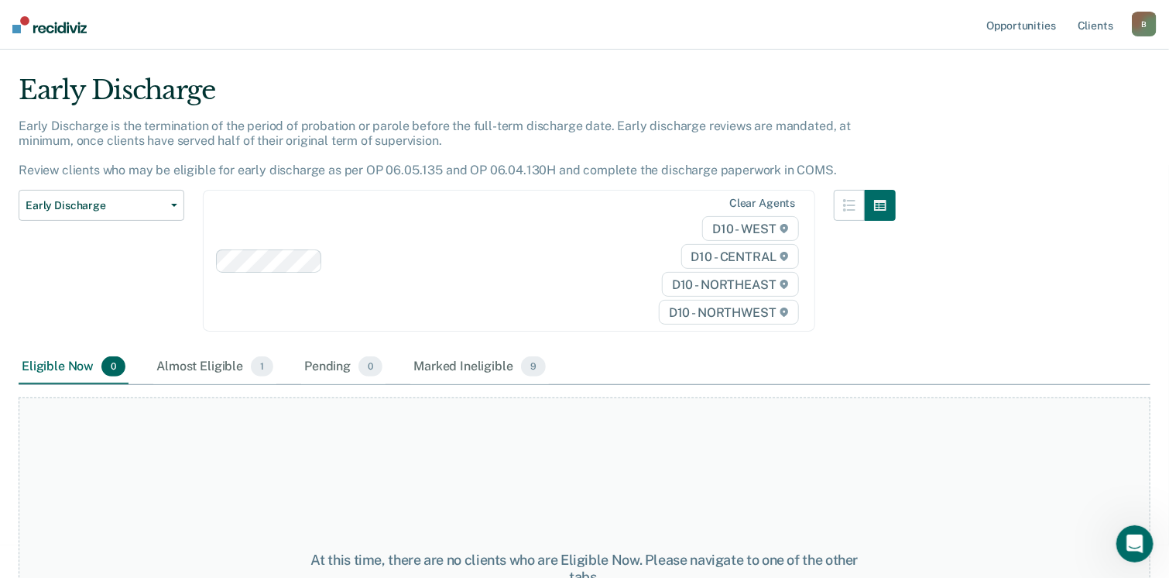
click at [34, 26] on img at bounding box center [49, 24] width 74 height 17
